Goal: Information Seeking & Learning: Learn about a topic

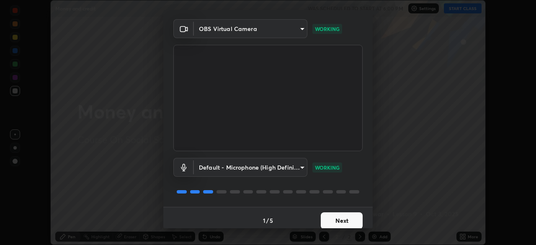
scroll to position [30, 0]
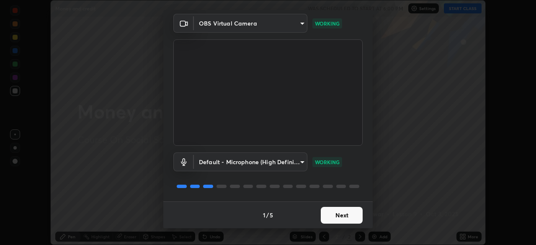
click at [348, 214] on button "Next" at bounding box center [342, 215] width 42 height 17
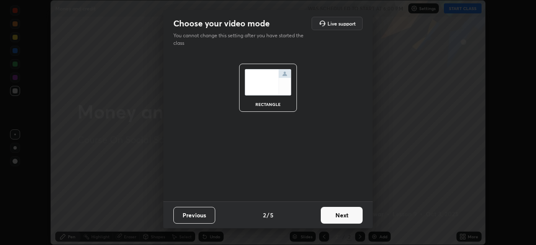
click at [351, 214] on button "Next" at bounding box center [342, 215] width 42 height 17
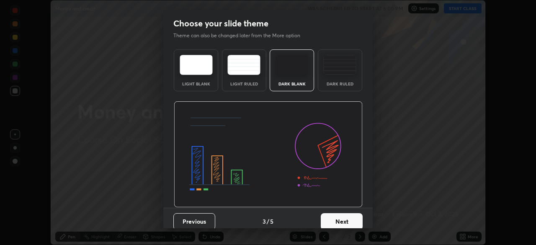
click at [351, 217] on button "Next" at bounding box center [342, 221] width 42 height 17
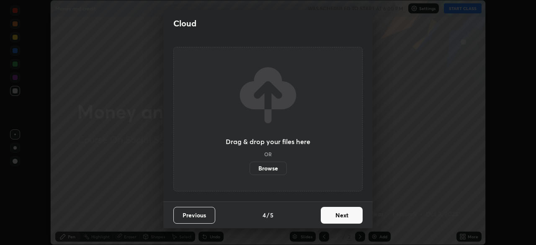
click at [349, 218] on button "Next" at bounding box center [342, 215] width 42 height 17
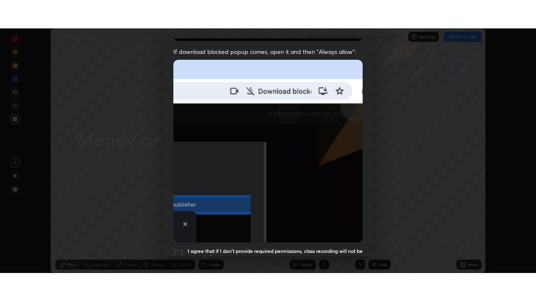
scroll to position [201, 0]
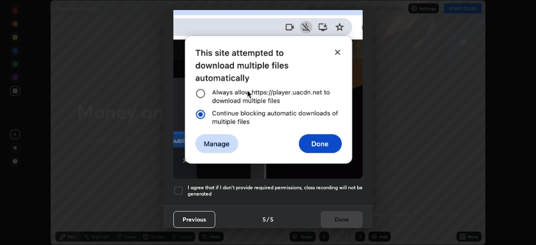
click at [333, 184] on h5 "I agree that if I don't provide required permissions, class recording will not …" at bounding box center [275, 190] width 175 height 13
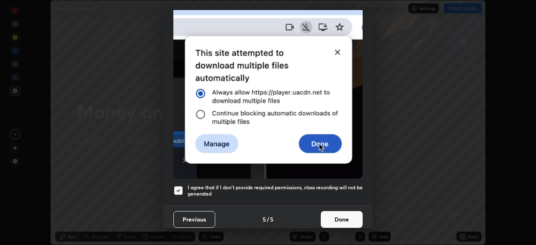
click at [333, 219] on button "Done" at bounding box center [342, 219] width 42 height 17
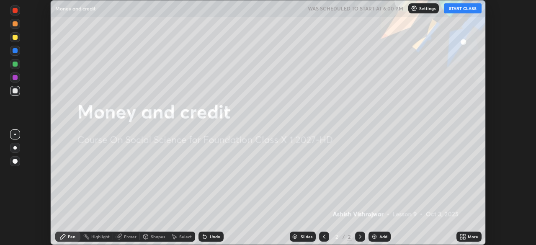
click at [452, 9] on button "START CLASS" at bounding box center [463, 8] width 38 height 10
click at [465, 237] on icon at bounding box center [464, 238] width 2 height 2
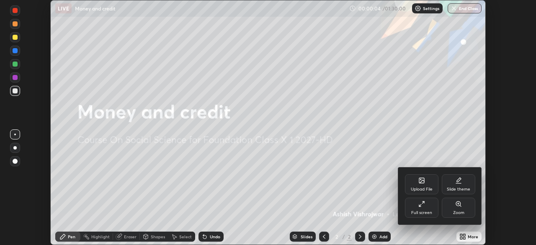
click at [428, 207] on div "Full screen" at bounding box center [421, 208] width 33 height 20
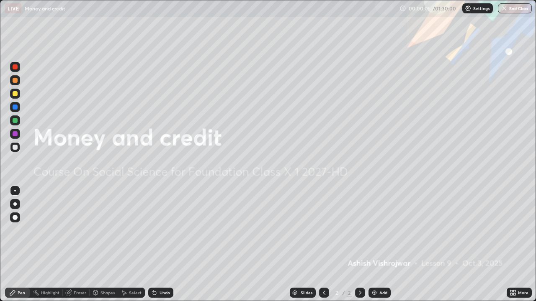
scroll to position [301, 536]
click at [378, 245] on div "Add" at bounding box center [379, 293] width 22 height 10
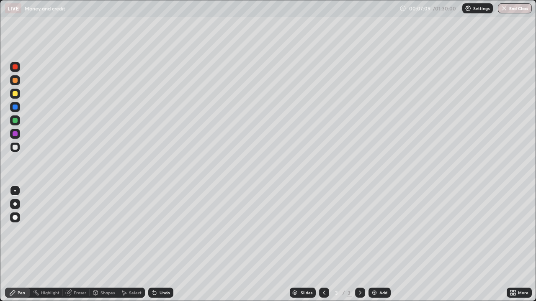
click at [378, 245] on div "Add" at bounding box center [379, 293] width 22 height 10
click at [75, 245] on div "Eraser" at bounding box center [76, 293] width 27 height 10
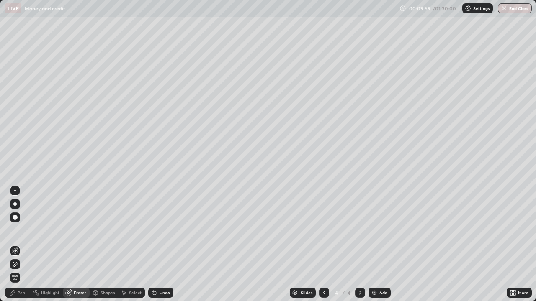
click at [14, 245] on icon at bounding box center [12, 293] width 5 height 5
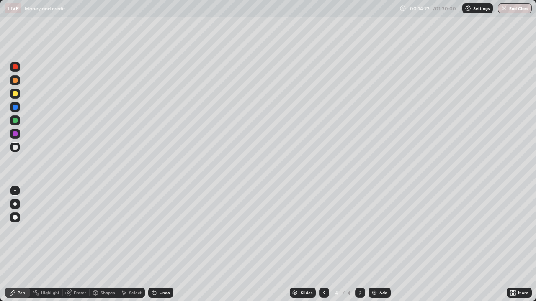
click at [374, 245] on img at bounding box center [374, 293] width 7 height 7
click at [376, 245] on div "Add" at bounding box center [379, 293] width 22 height 10
click at [375, 245] on img at bounding box center [374, 293] width 7 height 7
click at [376, 245] on img at bounding box center [374, 293] width 7 height 7
